Goal: Find specific page/section: Find specific page/section

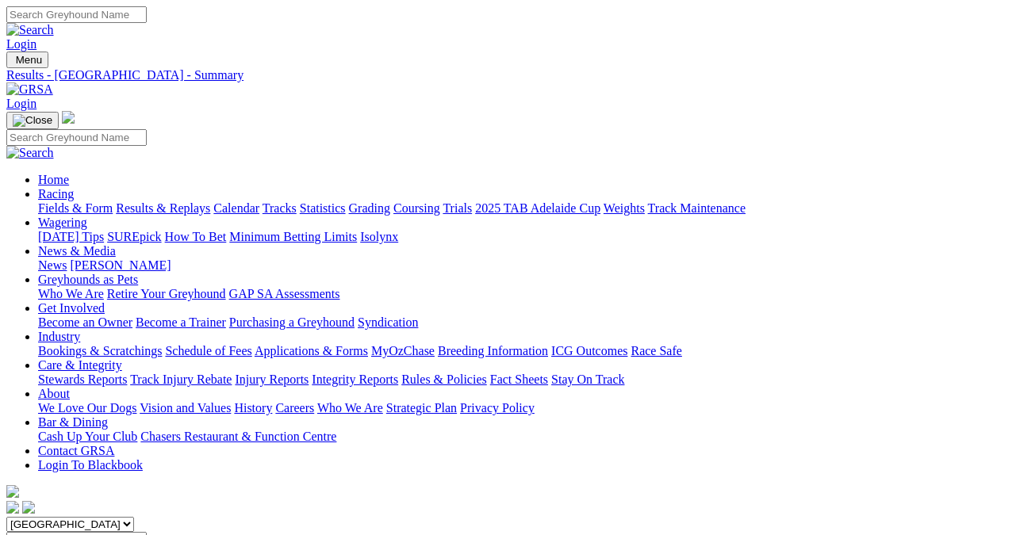
click at [174, 201] on link "Results & Replays" at bounding box center [163, 207] width 94 height 13
click at [44, 201] on link "Fields & Form" at bounding box center [75, 207] width 75 height 13
